Goal: Use online tool/utility: Use online tool/utility

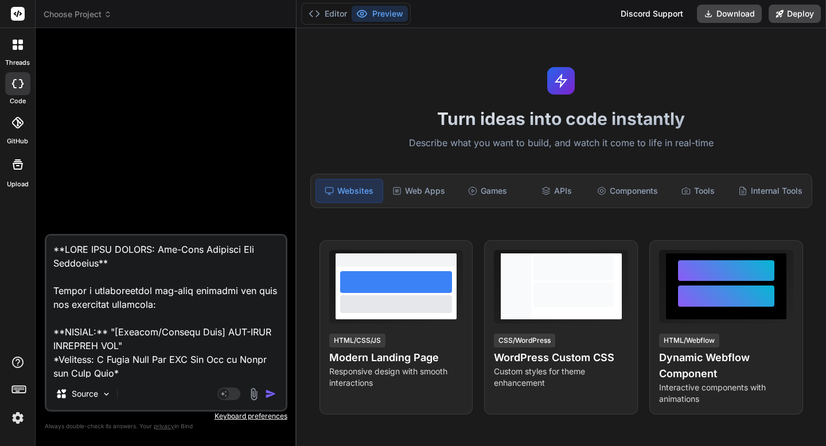
scroll to position [414, 0]
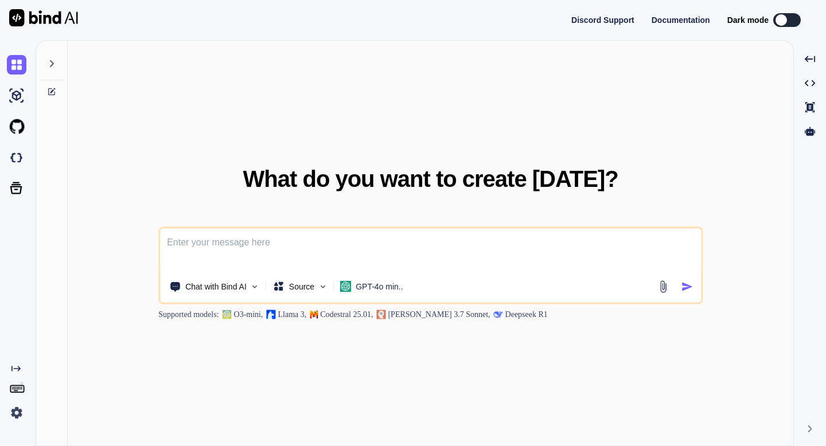
click at [15, 415] on img at bounding box center [16, 412] width 19 height 19
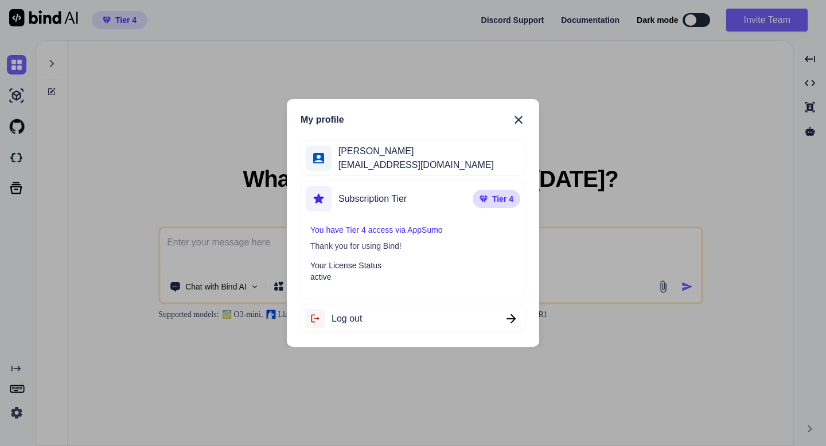
click at [15, 415] on div "My profile [PERSON_NAME] [EMAIL_ADDRESS][DOMAIN_NAME] Subscription Tier Tier 4 …" at bounding box center [413, 223] width 826 height 446
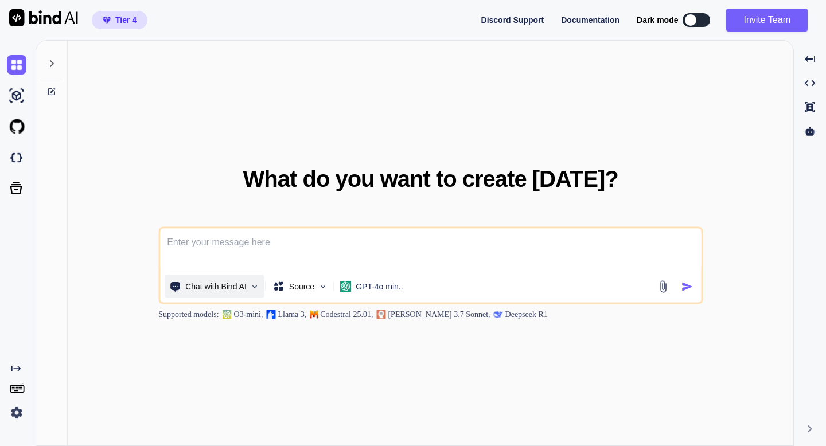
click at [236, 286] on p "Chat with Bind AI" at bounding box center [215, 286] width 61 height 11
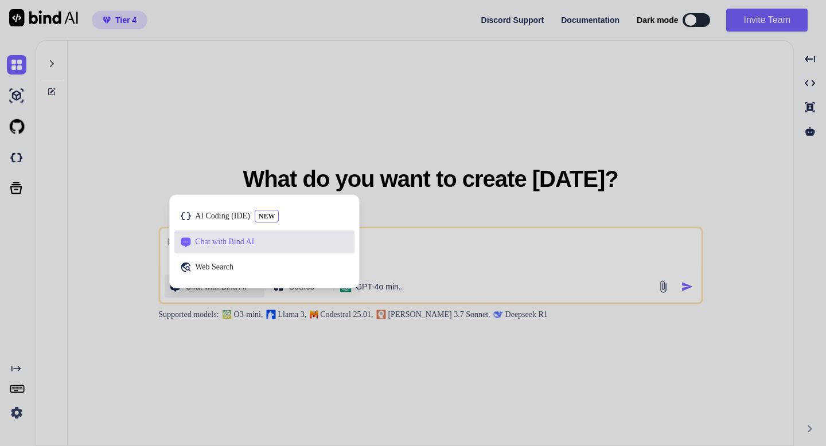
click at [236, 286] on div "AI Coding (IDE) NEW Chat with Bind AI Web Search" at bounding box center [264, 244] width 189 height 88
click at [381, 289] on div at bounding box center [413, 223] width 826 height 446
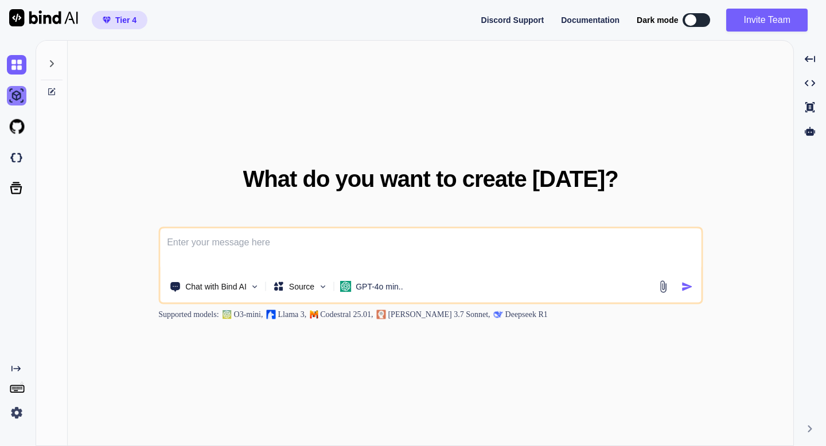
click at [23, 99] on img at bounding box center [16, 95] width 19 height 19
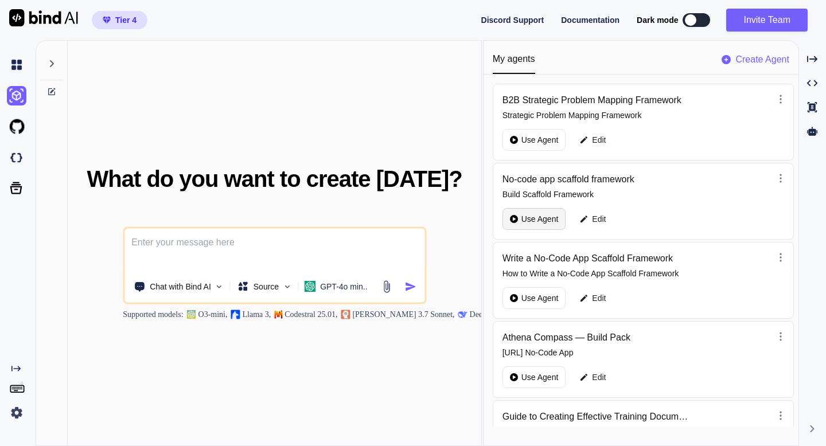
click at [542, 217] on p "Use Agent" at bounding box center [539, 218] width 37 height 11
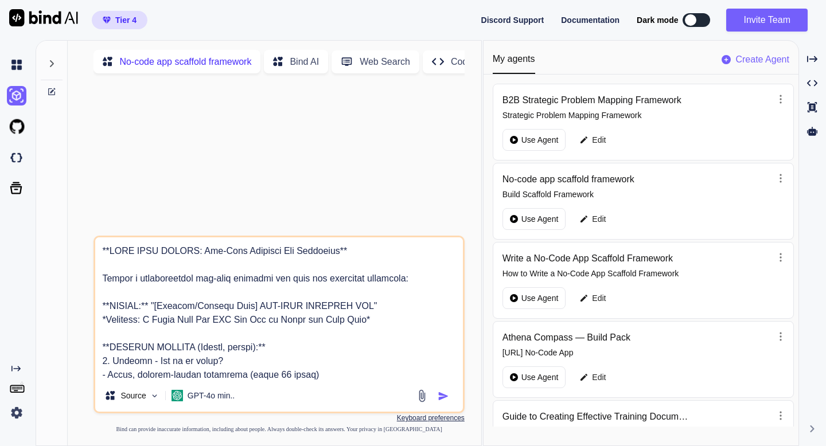
click at [341, 275] on textarea at bounding box center [278, 308] width 367 height 142
click at [53, 88] on icon at bounding box center [51, 91] width 9 height 9
click at [50, 89] on icon at bounding box center [51, 91] width 9 height 9
click at [184, 270] on textarea at bounding box center [278, 308] width 367 height 142
click at [204, 303] on textarea at bounding box center [278, 308] width 367 height 142
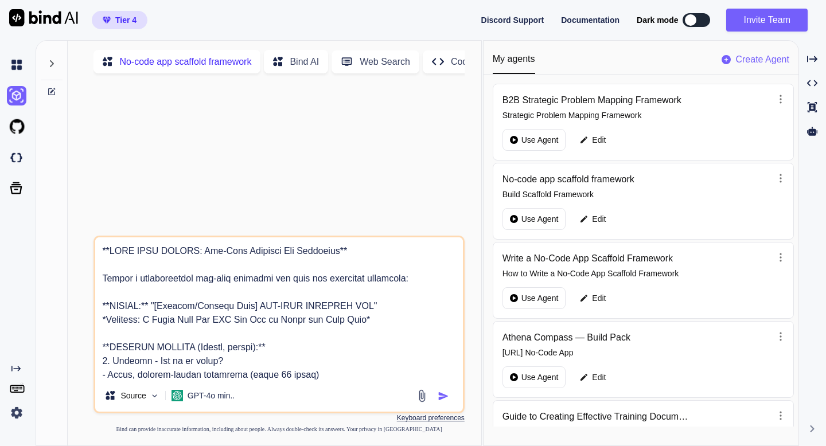
type textarea "x"
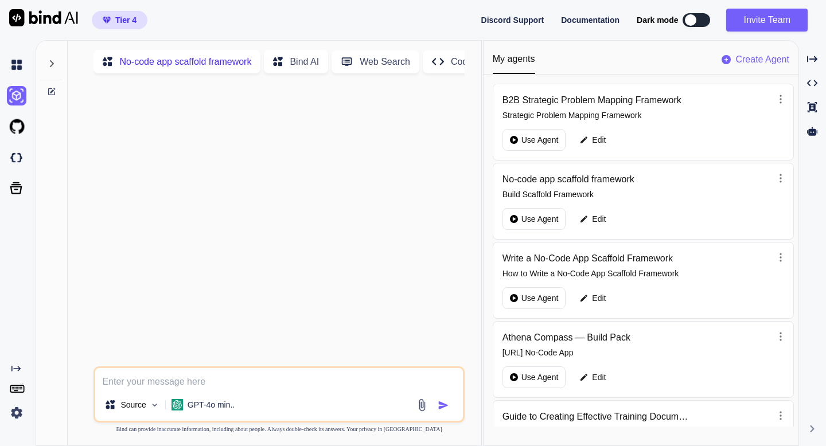
paste textarea "I'm recruiting [Athlete Name], a [Position] from [High School/Club] in [Locatio…"
type textarea "x"
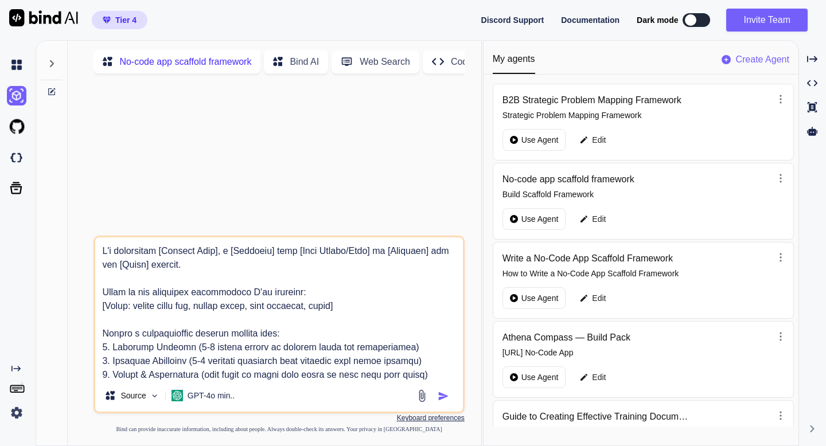
scroll to position [1184, 0]
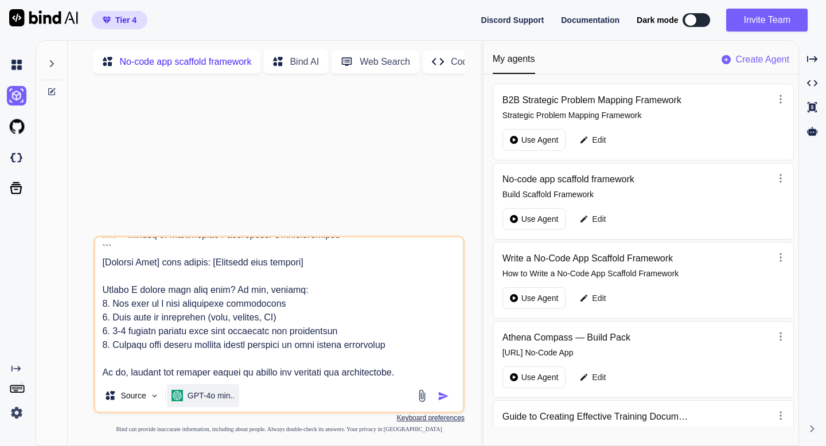
type textarea "I'm recruiting [Athlete Name], a [Position] from [High School/Club] in [Locatio…"
click at [202, 391] on div "GPT-4o min.." at bounding box center [203, 395] width 72 height 23
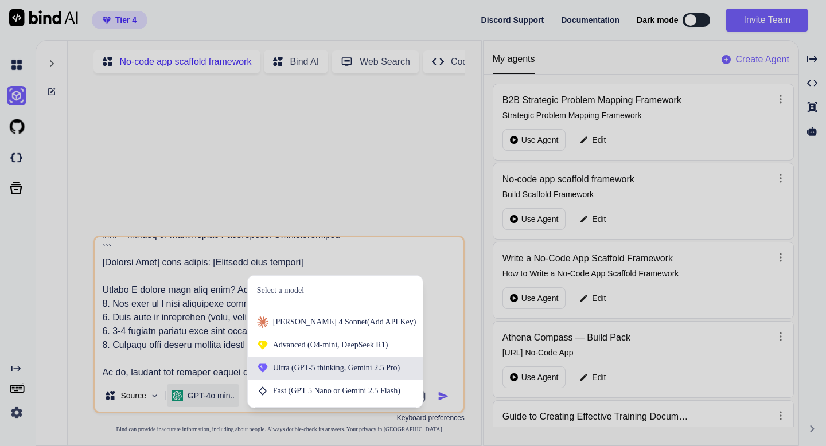
click at [268, 369] on icon at bounding box center [262, 367] width 11 height 11
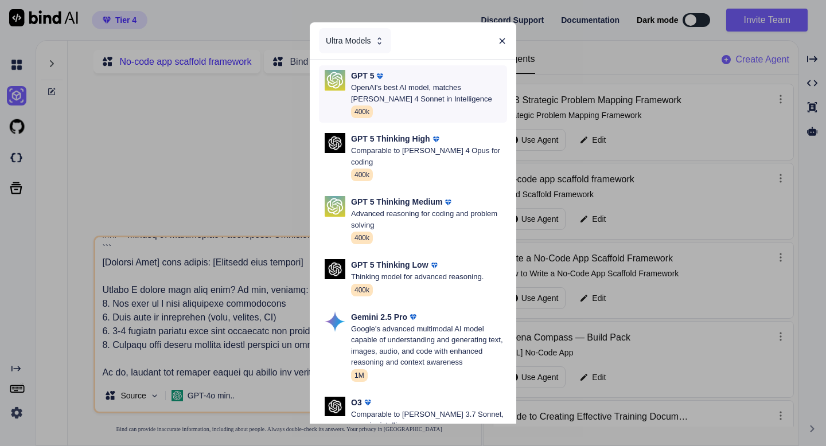
click at [417, 82] on p "OpenAI's best AI model, matches [PERSON_NAME] 4 Sonnet in Intelligence" at bounding box center [429, 93] width 156 height 22
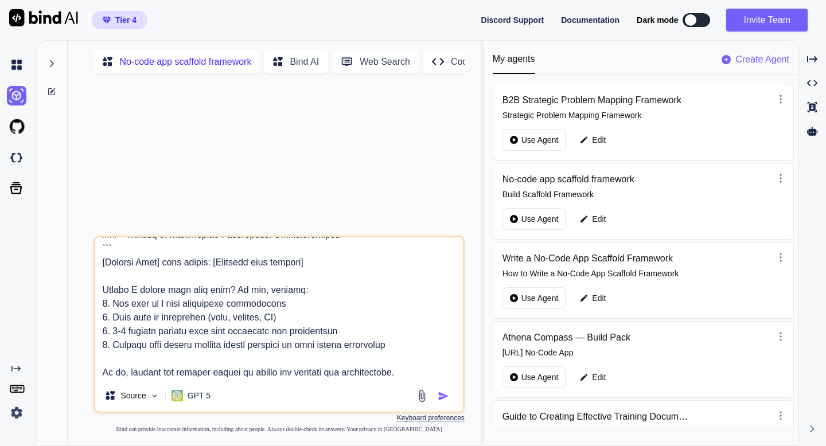
scroll to position [1186, 0]
click at [271, 376] on textarea at bounding box center [278, 308] width 367 height 142
type textarea "x"
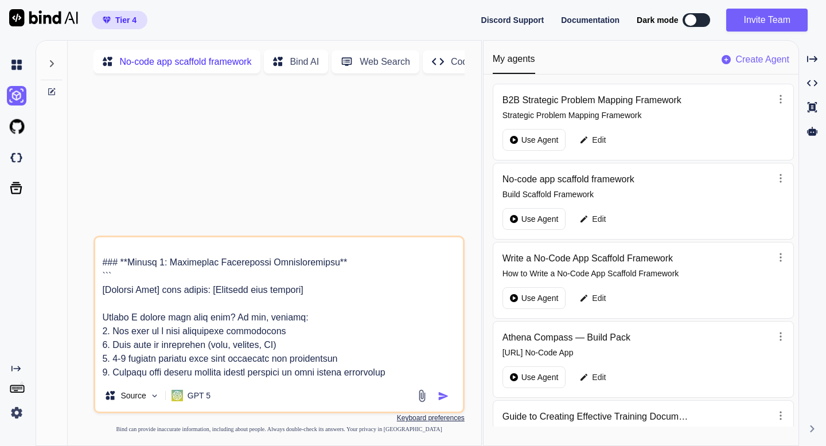
type textarea "I'm recruiting [Athlete Name], a [Position] from [High School/Club] in [Locatio…"
click at [442, 397] on img "button" at bounding box center [443, 396] width 11 height 11
type textarea "x"
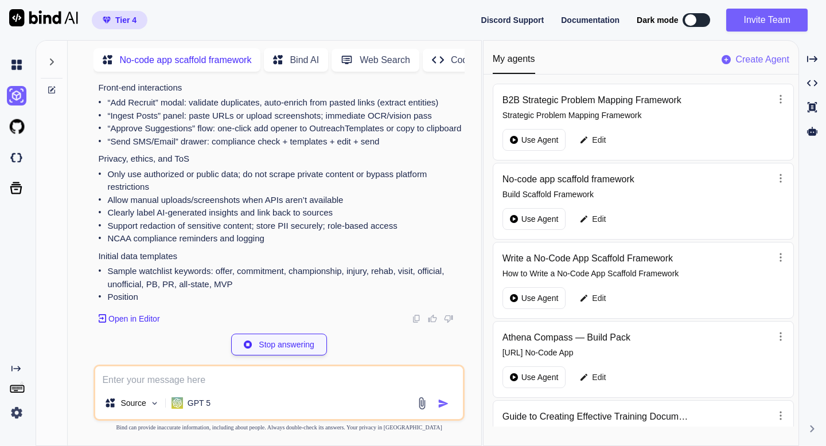
scroll to position [5701, 0]
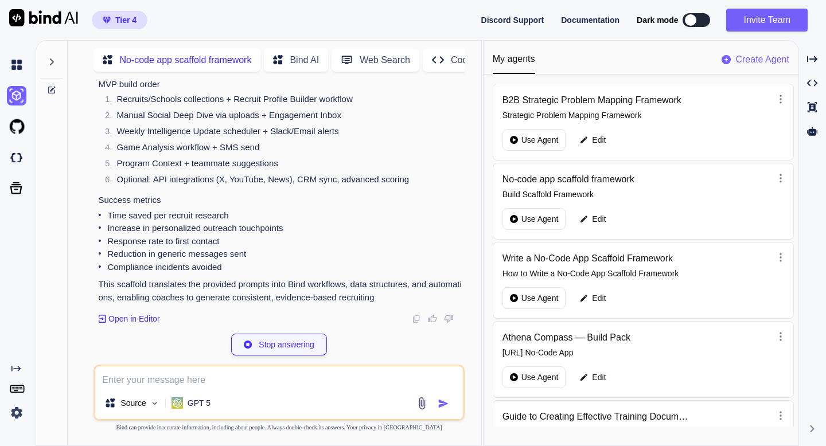
type textarea "x"
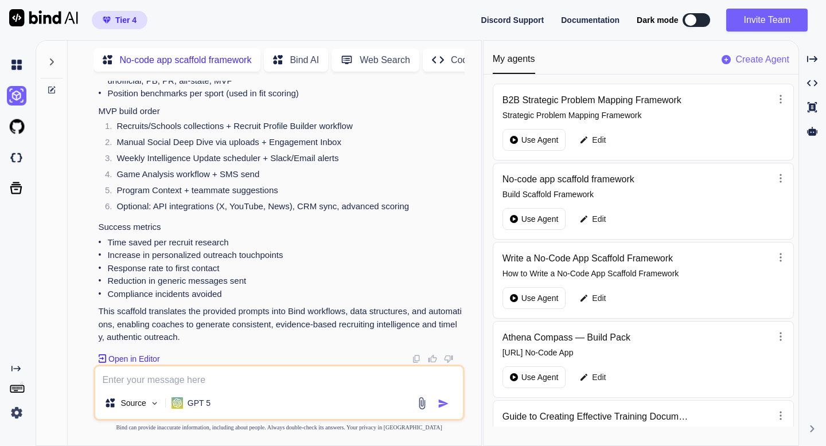
scroll to position [5917, 0]
click at [415, 357] on img at bounding box center [416, 358] width 9 height 9
click at [417, 357] on img at bounding box center [416, 358] width 9 height 9
click at [19, 162] on img at bounding box center [16, 157] width 19 height 19
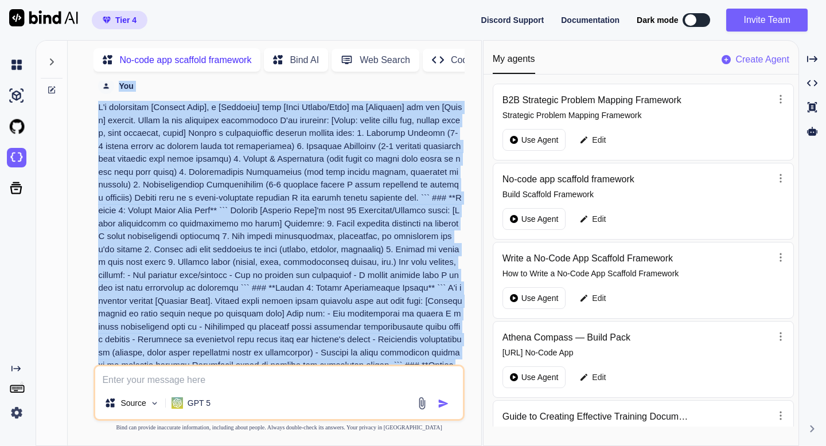
scroll to position [0, 0]
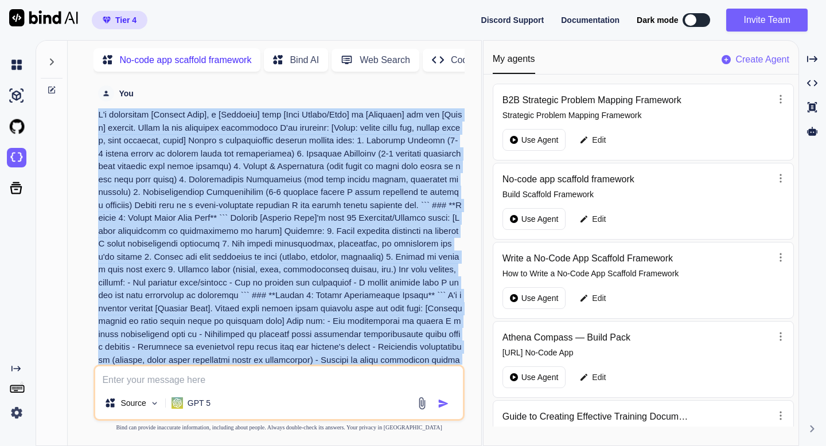
drag, startPoint x: 199, startPoint y: 244, endPoint x: 92, endPoint y: 116, distance: 167.3
click at [92, 116] on div "You No-code app scaffold framework App concept: Recruit Intelligence Copilot fo…" at bounding box center [279, 263] width 404 height 365
copy p "I'm recruiting [Athlete Name], a [Position] from [High School/Club] in [Locatio…"
click at [48, 15] on img at bounding box center [43, 17] width 69 height 17
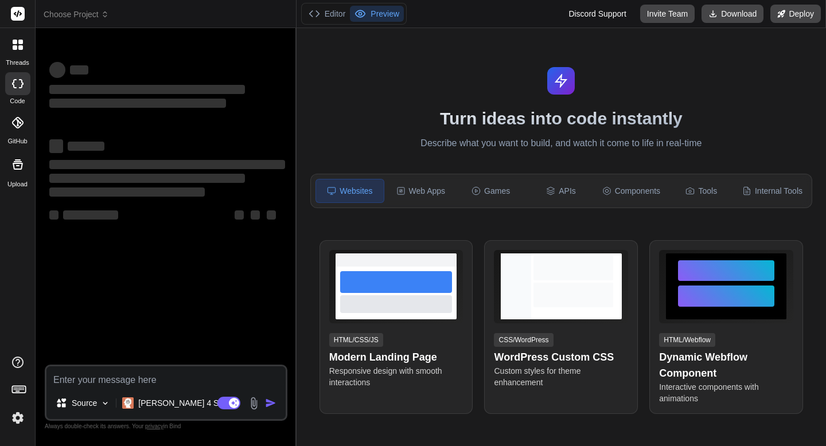
type textarea "x"
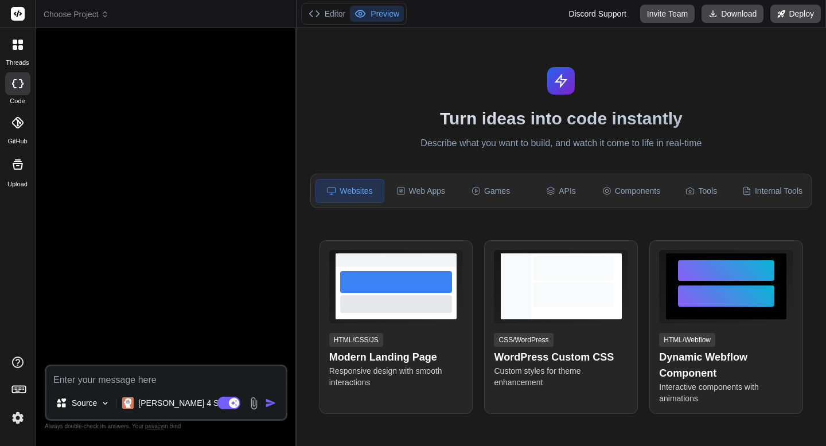
type textarea "App concept: Recruit Intelligence Copilot for College Coaches Core concept A no…"
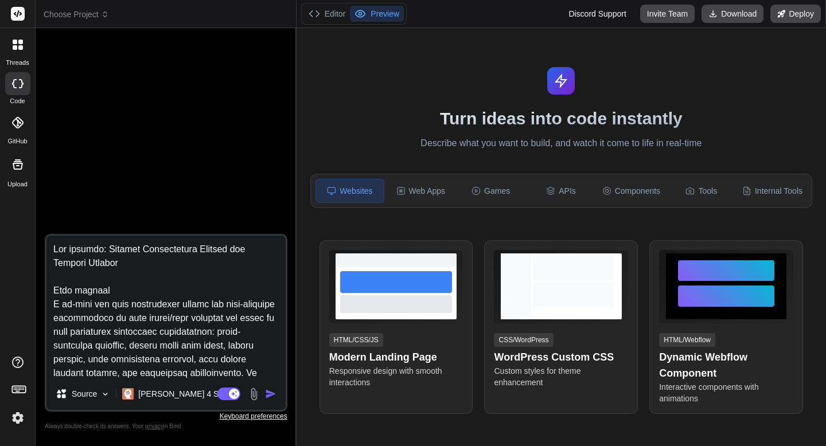
scroll to position [6772, 0]
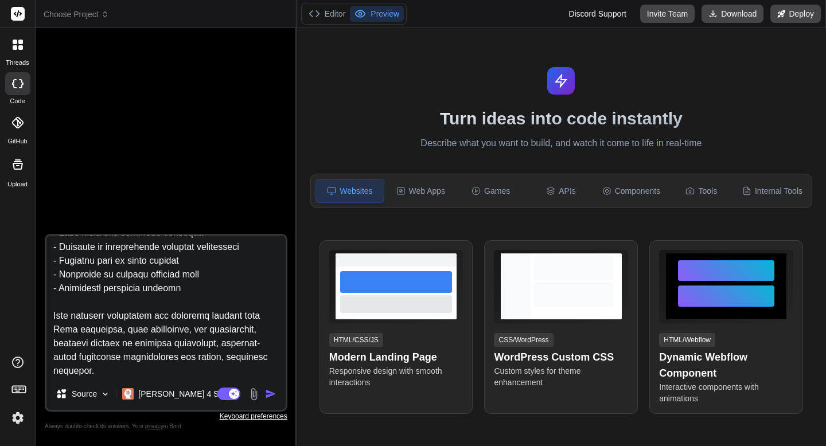
type textarea "x"
type textarea "App concept: Recruit Intelligence Copilot for College Coaches Core concept A no…"
click at [165, 394] on p "Claude 4 S.." at bounding box center [180, 393] width 85 height 11
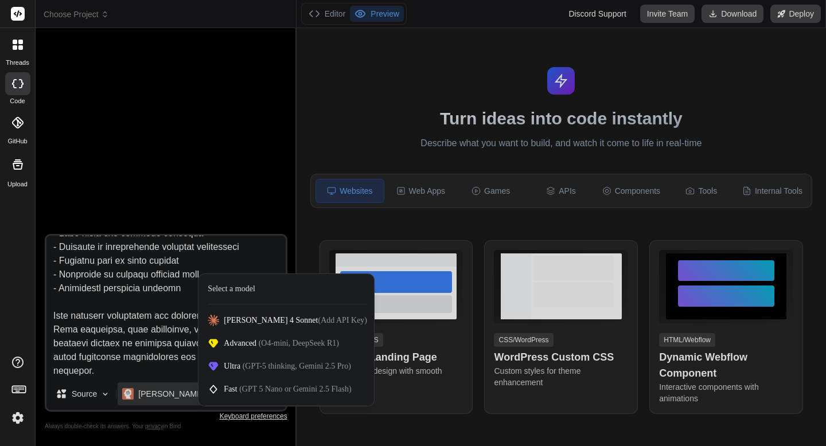
click at [244, 227] on div at bounding box center [413, 223] width 826 height 446
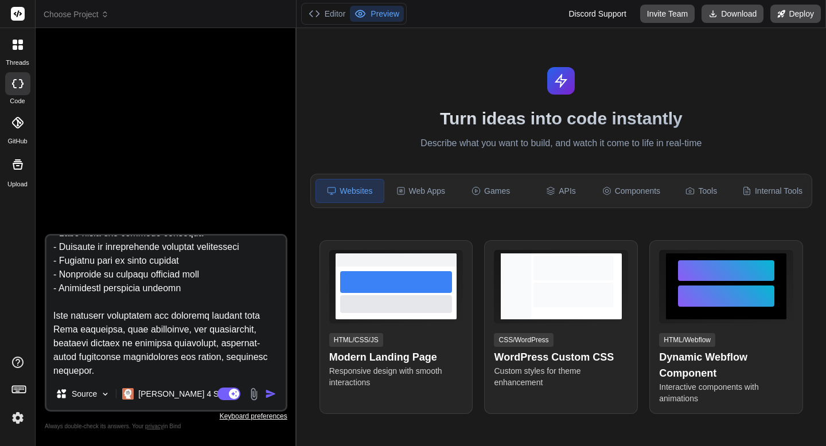
click at [267, 394] on img "button" at bounding box center [270, 393] width 11 height 11
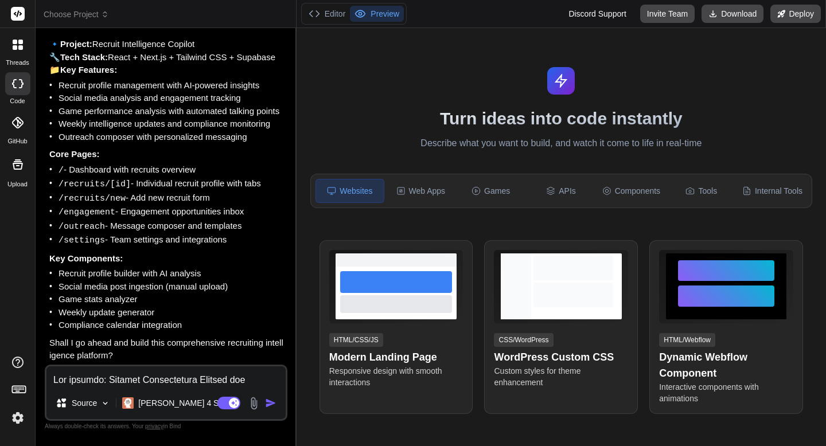
scroll to position [3750, 0]
type textarea "x"
click at [138, 381] on textarea at bounding box center [165, 376] width 239 height 21
type textarea "y"
type textarea "x"
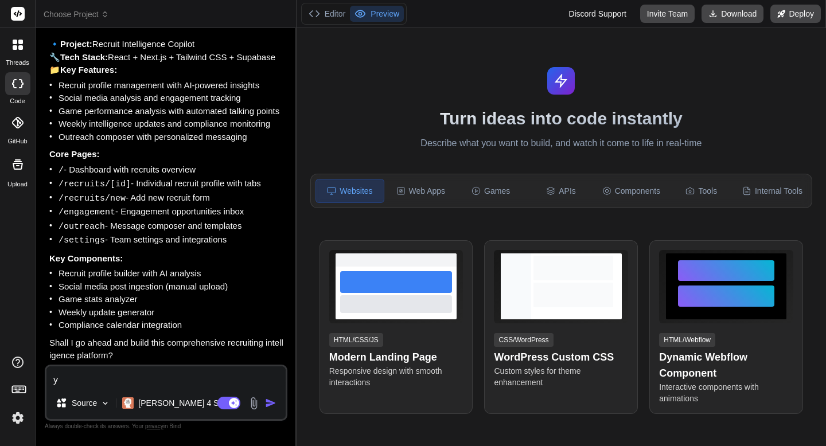
type textarea "ye"
type textarea "x"
type textarea "yes"
type textarea "x"
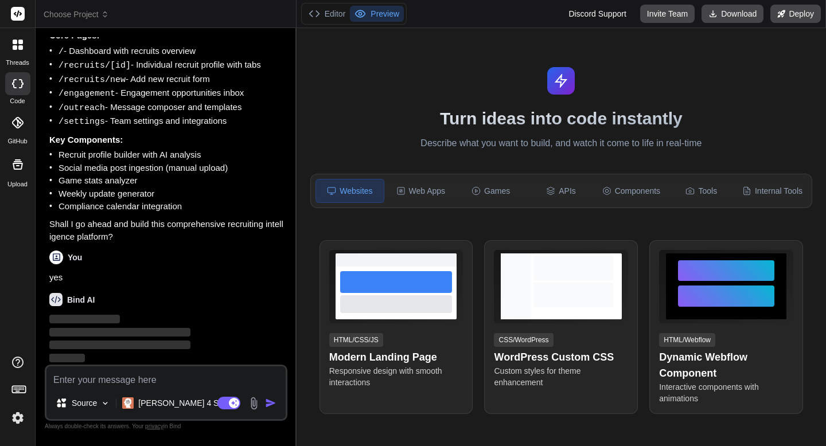
scroll to position [3868, 0]
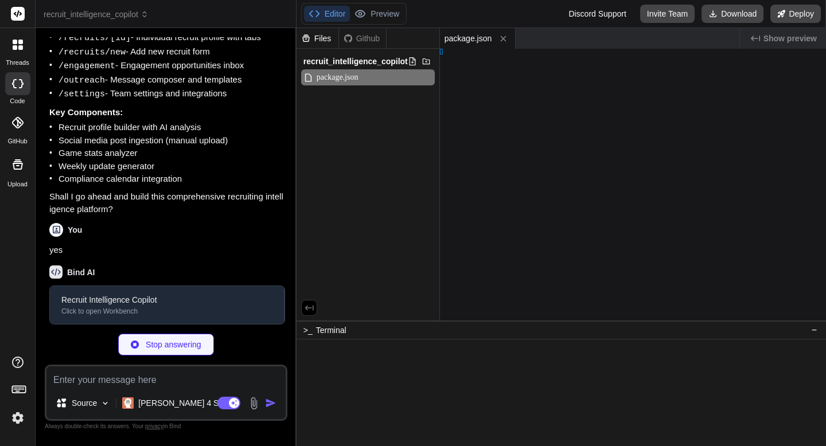
type textarea "x"
type textarea "extConfig"
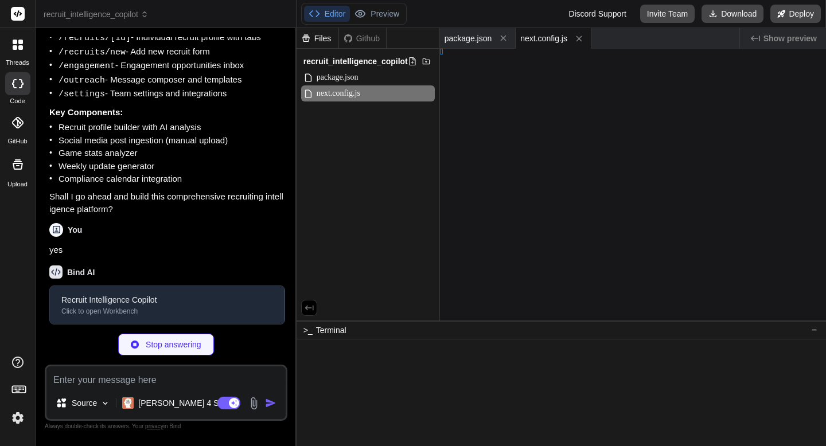
type textarea "x"
type textarea "[], }"
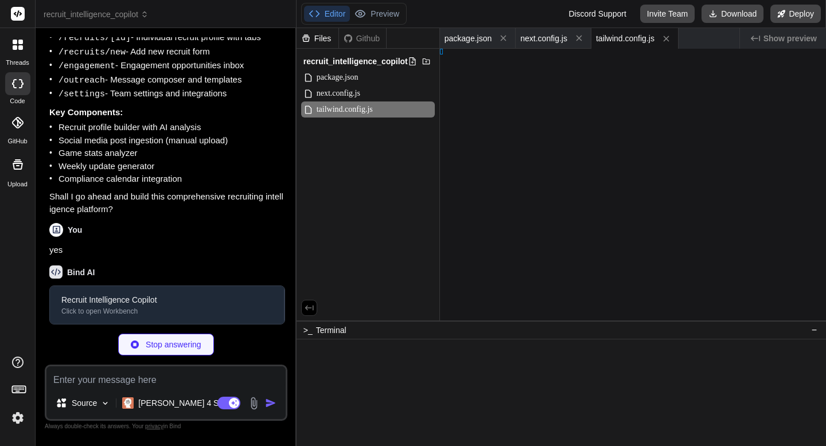
type textarea "x"
type textarea ", }, }"
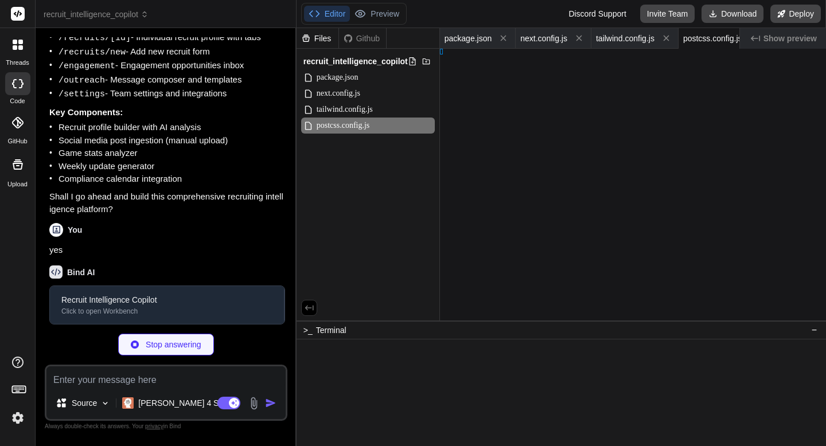
type textarea "x"
type textarea "}"
type textarea "x"
type textarea ") }"
type textarea "x"
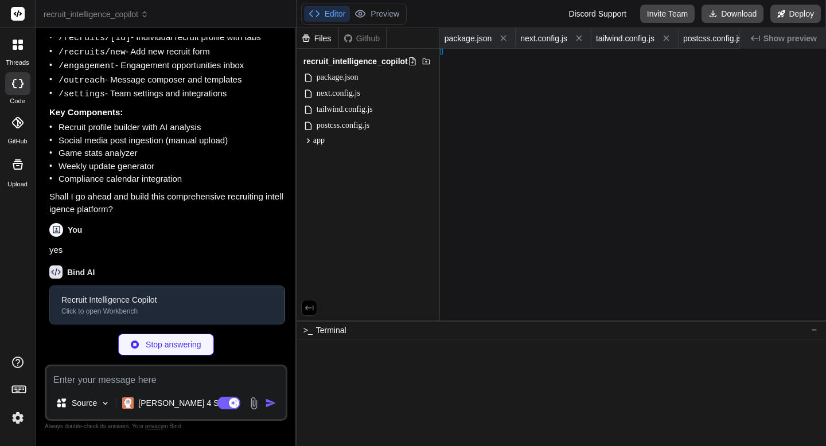
type textarea ") }"
type textarea "x"
type textarea "}"
type textarea "x"
type textarea "</div> </div> ) }"
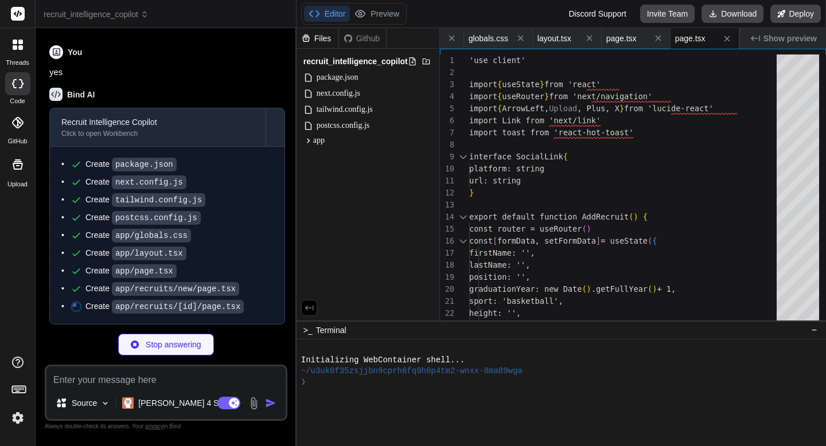
scroll to position [4071, 0]
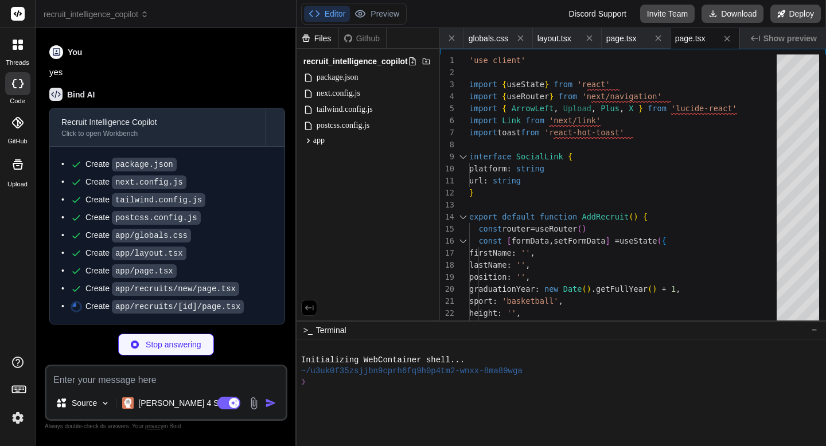
type textarea "x"
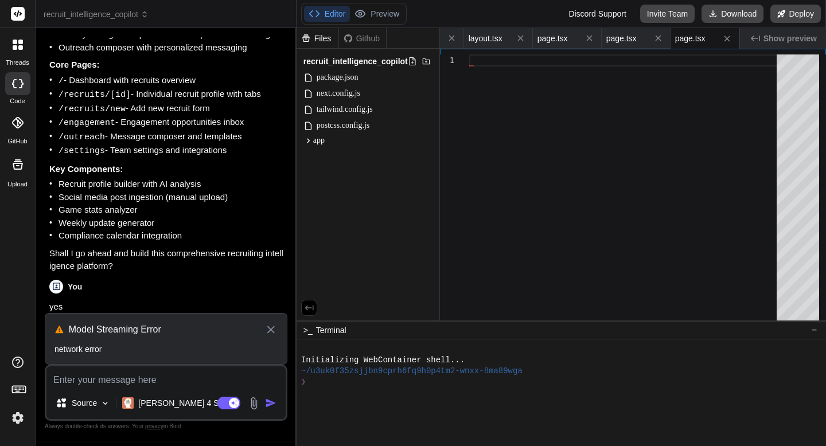
scroll to position [3839, 0]
drag, startPoint x: 127, startPoint y: 350, endPoint x: 56, endPoint y: 329, distance: 73.5
click at [56, 329] on div "Model Streaming Error network error" at bounding box center [166, 339] width 243 height 52
copy div "Model Streaming Error network error"
click at [59, 384] on textarea at bounding box center [165, 376] width 239 height 21
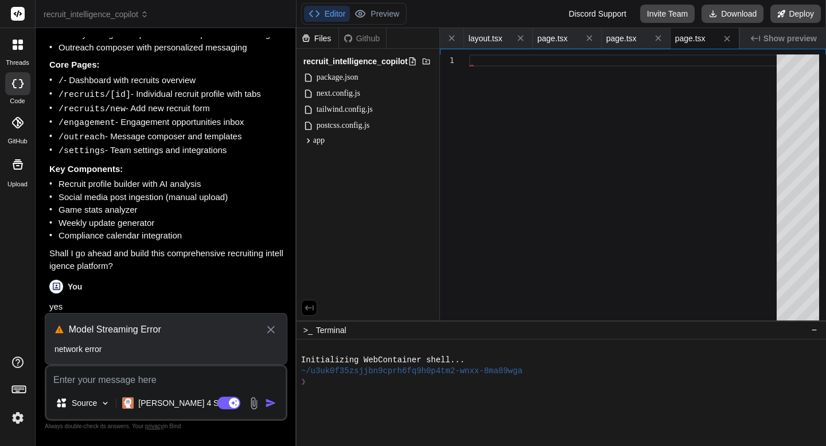
paste textarea "Model Streaming Error network error"
type textarea "Model Streaming Error network error"
type textarea "x"
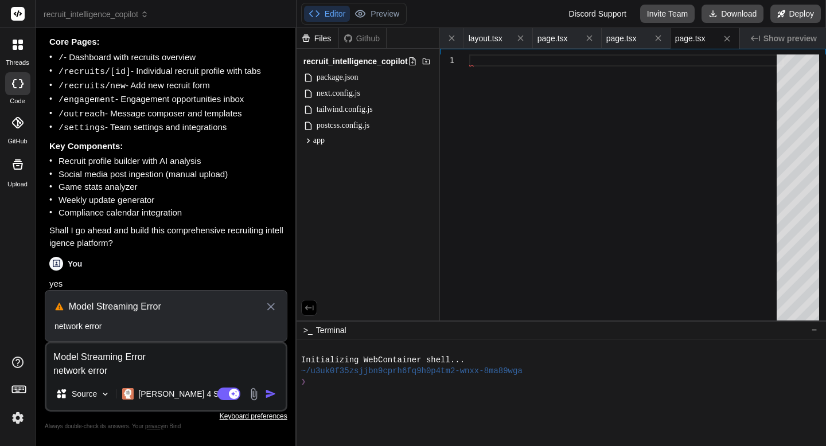
type textarea "Model Streaming Error network error"
type textarea "x"
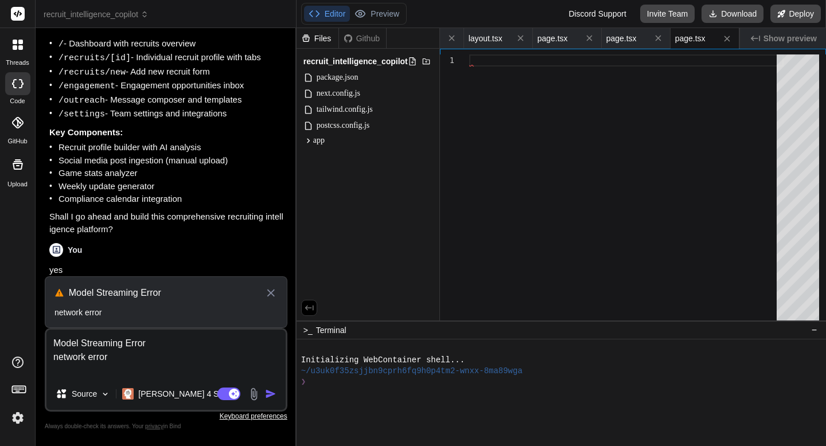
type textarea "Model Streaming Error network error"
type textarea "x"
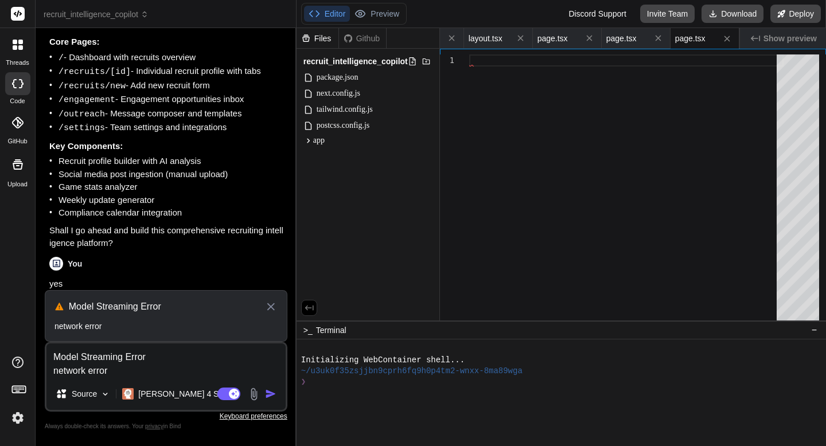
type textarea "Model Streaming Error network error"
click at [161, 365] on textarea "Model Streaming Error network error" at bounding box center [165, 360] width 239 height 34
click at [271, 305] on icon at bounding box center [270, 306] width 7 height 7
type textarea "x"
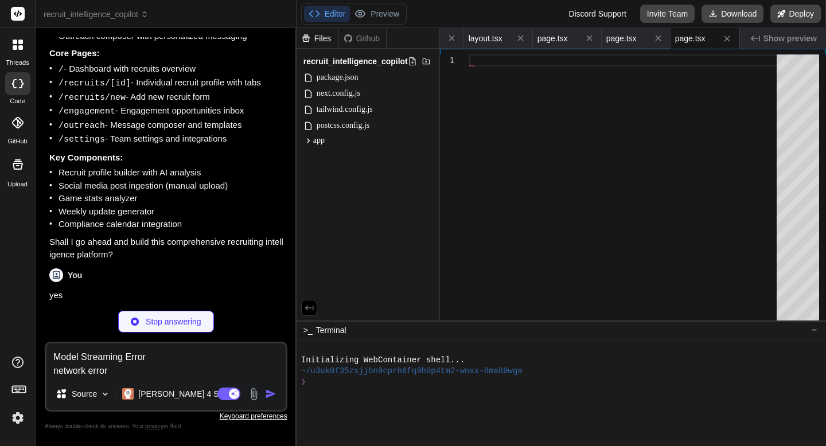
scroll to position [3851, 0]
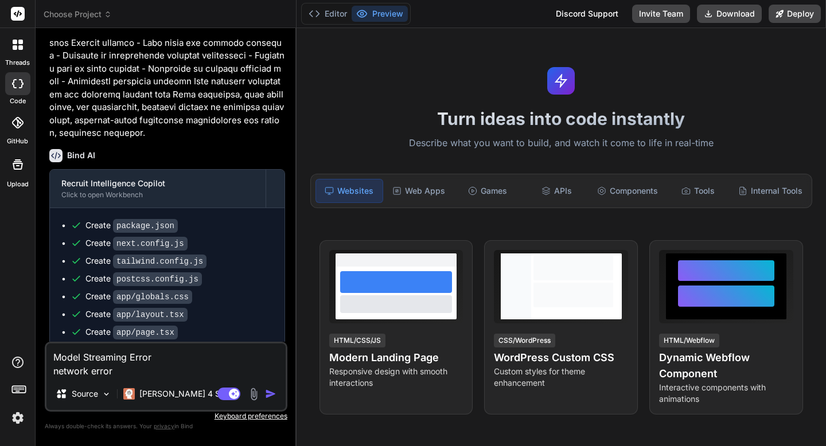
scroll to position [3644, 0]
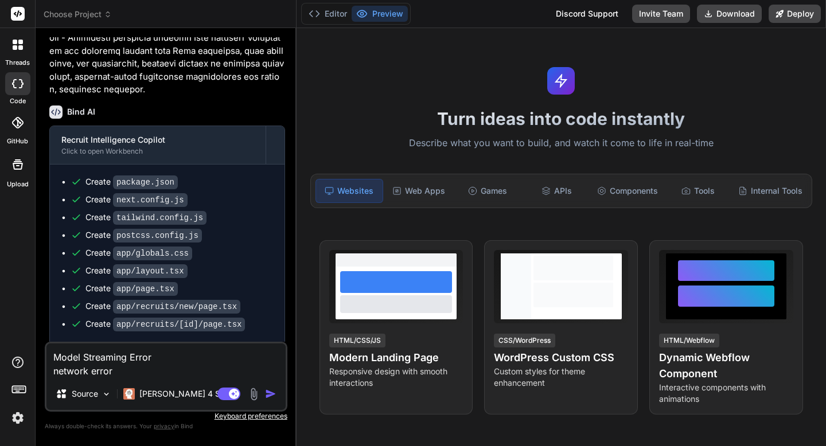
click at [270, 396] on img "button" at bounding box center [270, 393] width 11 height 11
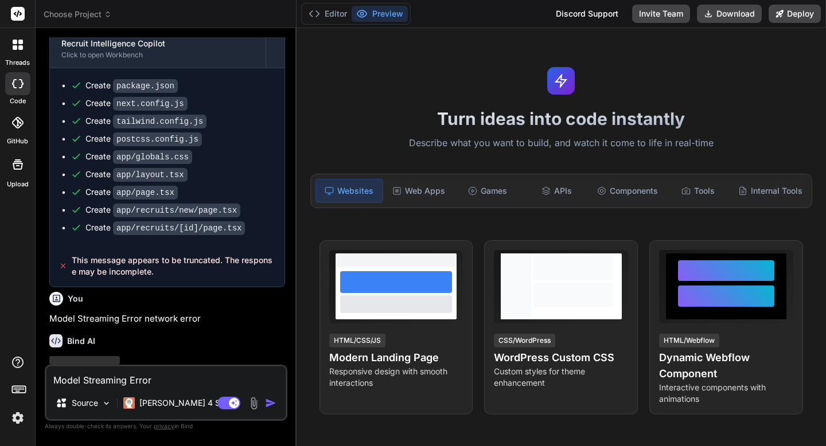
scroll to position [3740, 0]
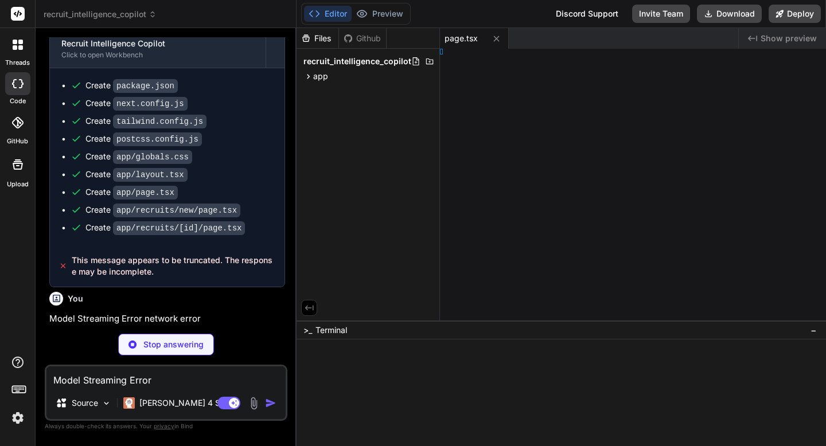
type textarea "x"
type textarea "div> ) }"
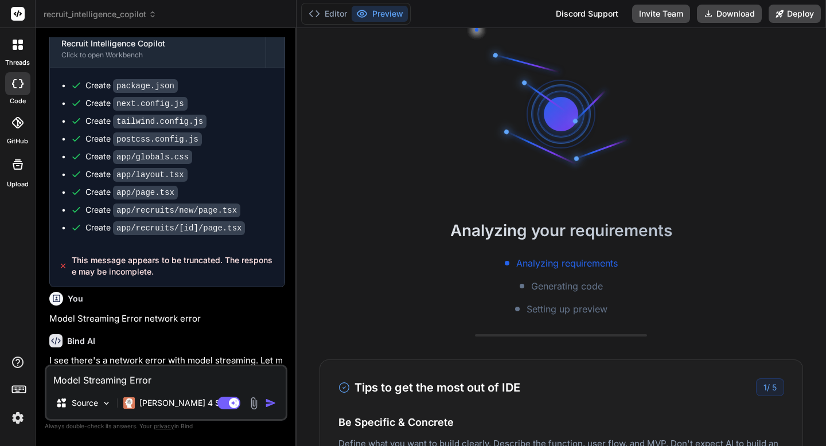
type textarea "x"
type textarea "</div> ) }"
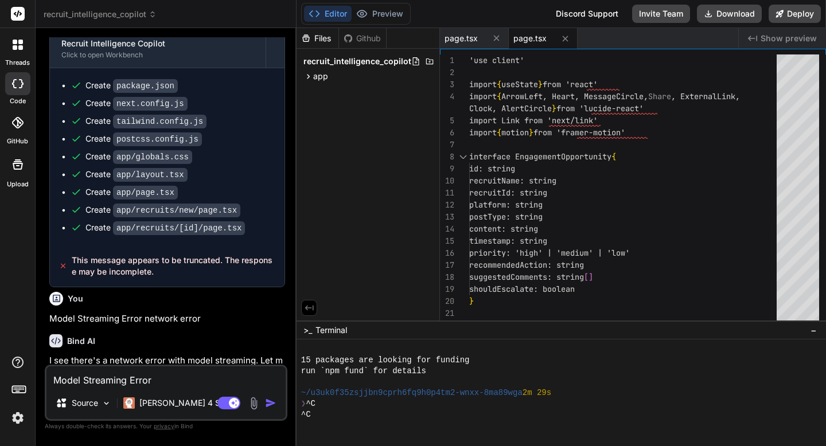
type textarea "x"
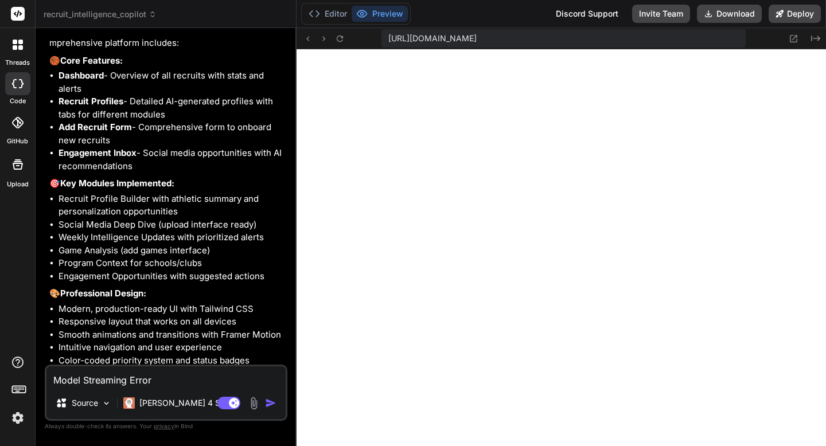
scroll to position [4312, 0]
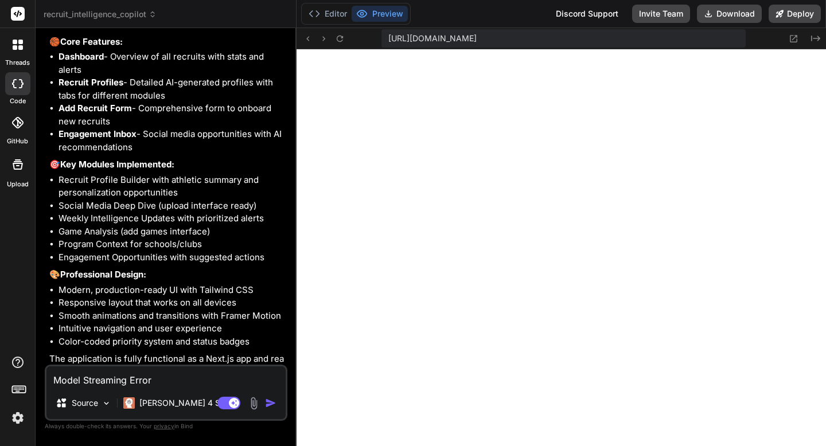
click at [120, 376] on textarea "Model Streaming Error network error" at bounding box center [165, 376] width 239 height 21
type textarea "x"
type textarea "N"
type textarea "x"
type textarea "Ne"
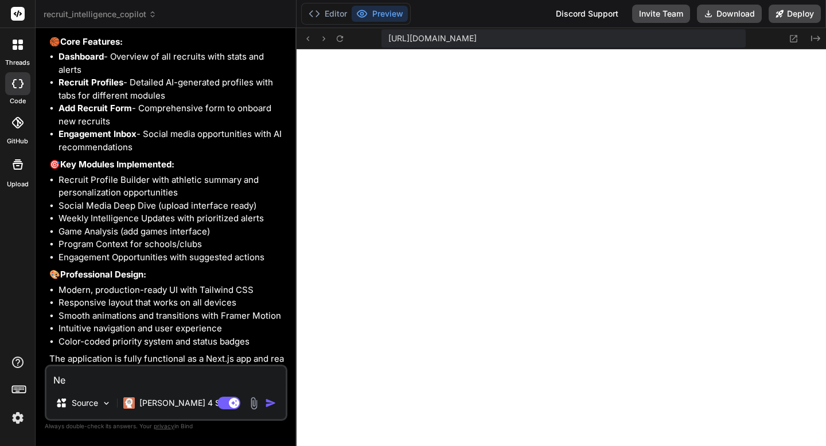
type textarea "x"
type textarea "Nex"
type textarea "x"
type textarea "Next"
type textarea "x"
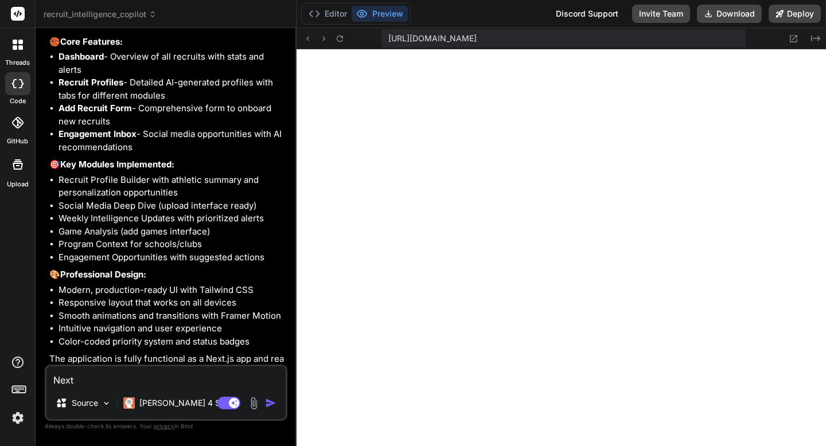
type textarea "Next"
type textarea "x"
type textarea "Next s"
type textarea "x"
type textarea "Next st"
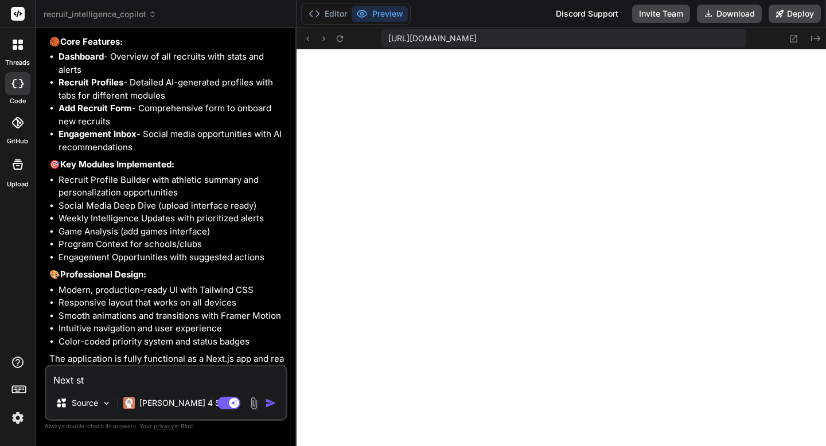
type textarea "x"
type textarea "Next ste"
type textarea "x"
type textarea "Next step"
type textarea "x"
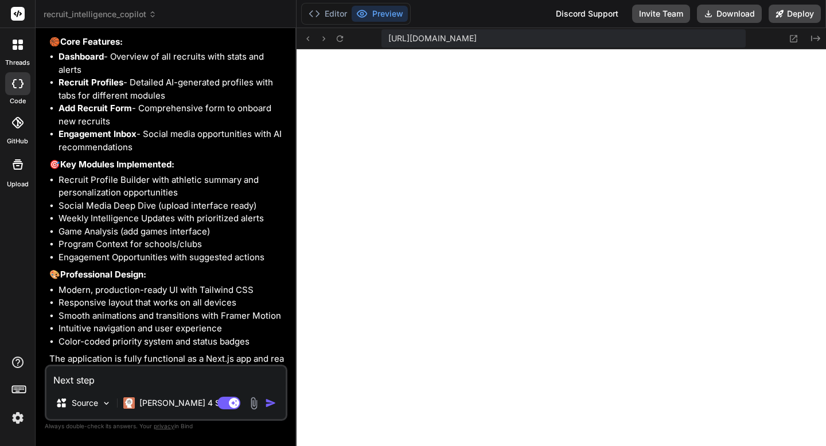
type textarea "Next steps"
type textarea "x"
type textarea "Next steps"
type textarea "x"
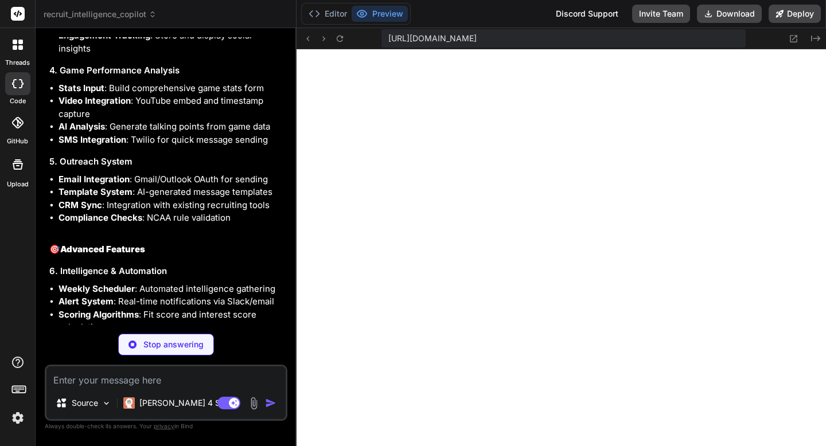
scroll to position [5194, 0]
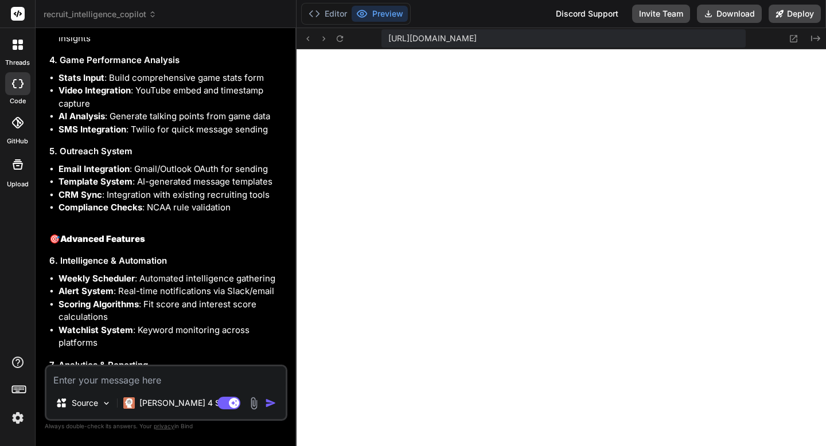
type textarea "x"
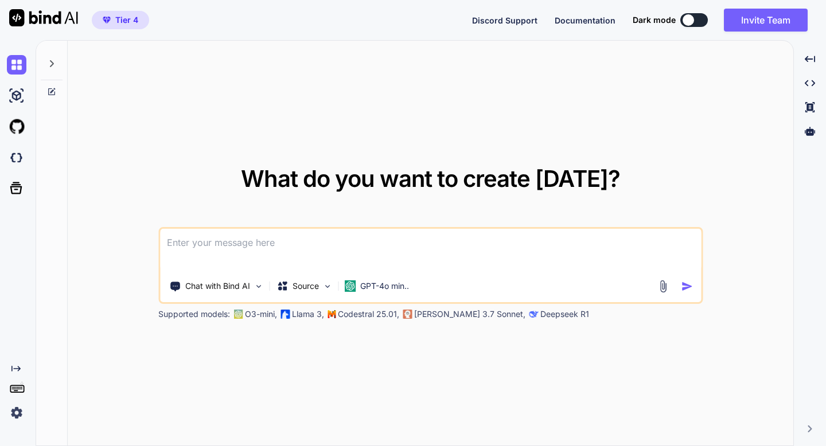
type textarea "x"
